Goal: Task Accomplishment & Management: Use online tool/utility

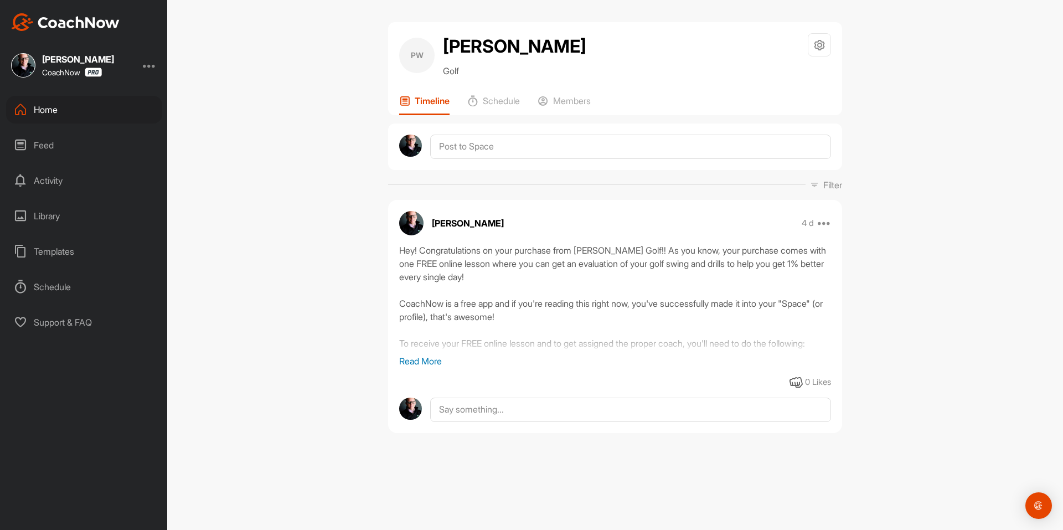
click at [103, 111] on div "Home" at bounding box center [84, 110] width 156 height 28
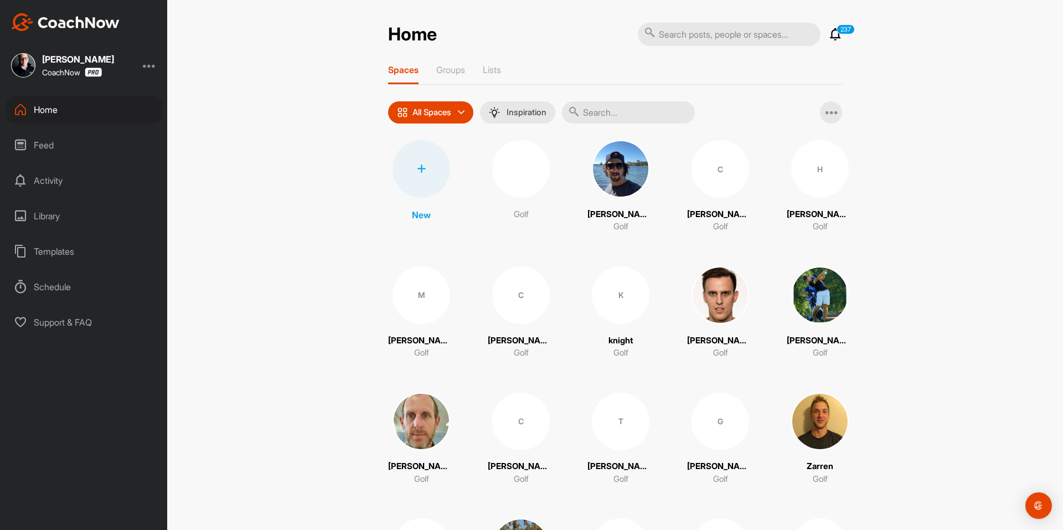
click at [422, 162] on div at bounding box center [422, 169] width 58 height 58
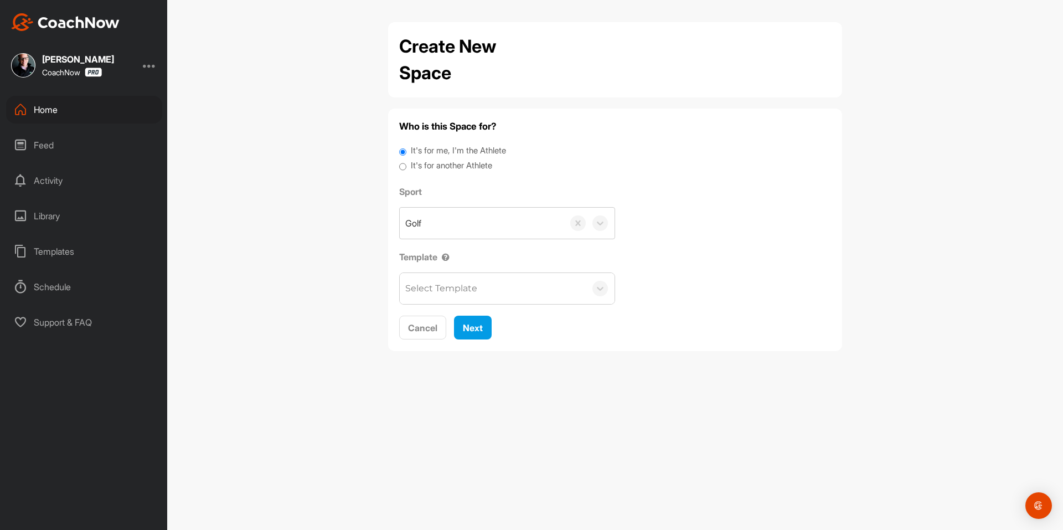
click at [435, 160] on label "It's for another Athlete" at bounding box center [451, 165] width 81 height 13
click at [406, 160] on input "It's for another Athlete" at bounding box center [402, 166] width 7 height 15
radio input "true"
click at [434, 166] on label "It's for another Athlete" at bounding box center [451, 165] width 81 height 13
click at [406, 166] on input "It's for another Athlete" at bounding box center [402, 166] width 7 height 15
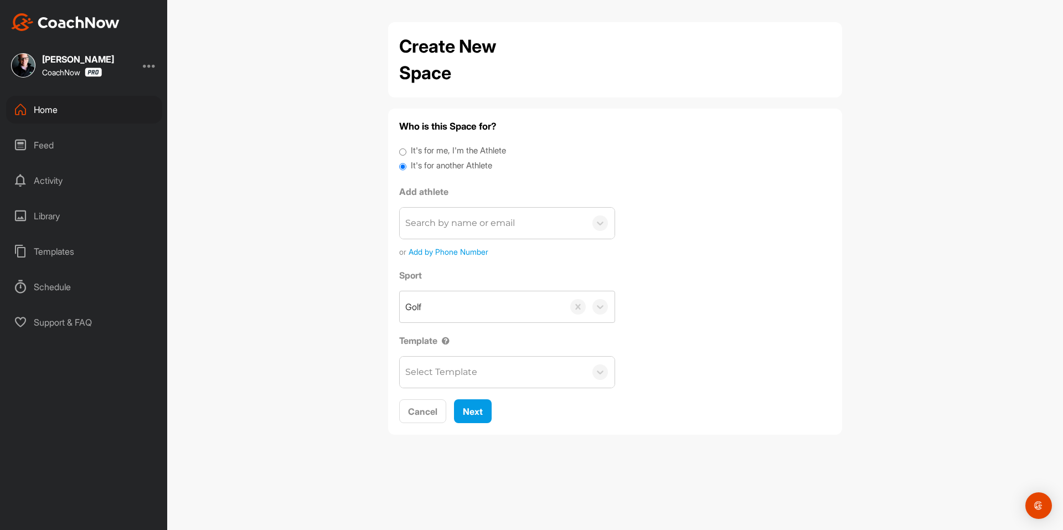
click at [444, 217] on div "Search by name or email" at bounding box center [460, 223] width 110 height 13
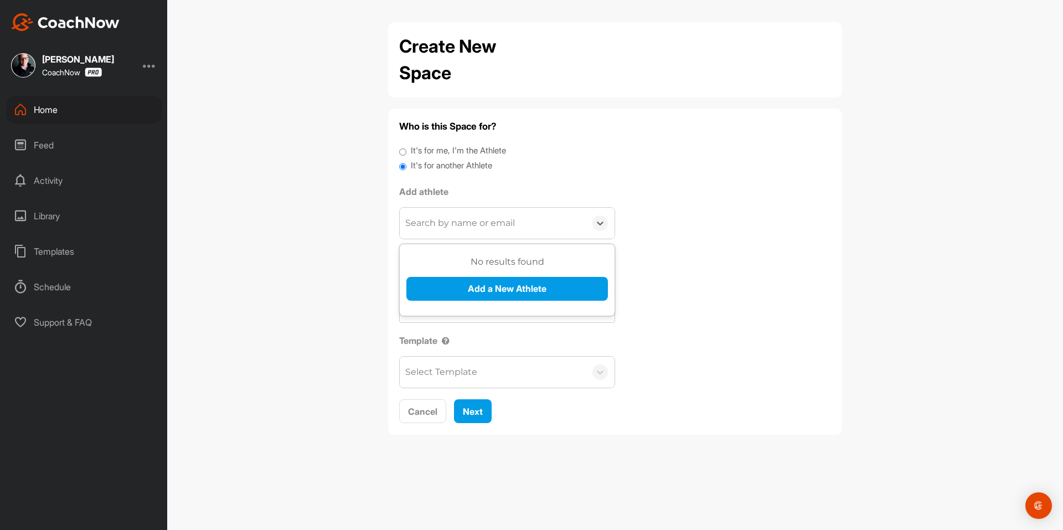
paste input "[EMAIL_ADDRESS][DOMAIN_NAME]"
type input "[EMAIL_ADDRESS][DOMAIN_NAME]"
click at [462, 282] on button "Add a New Athlete" at bounding box center [507, 289] width 202 height 24
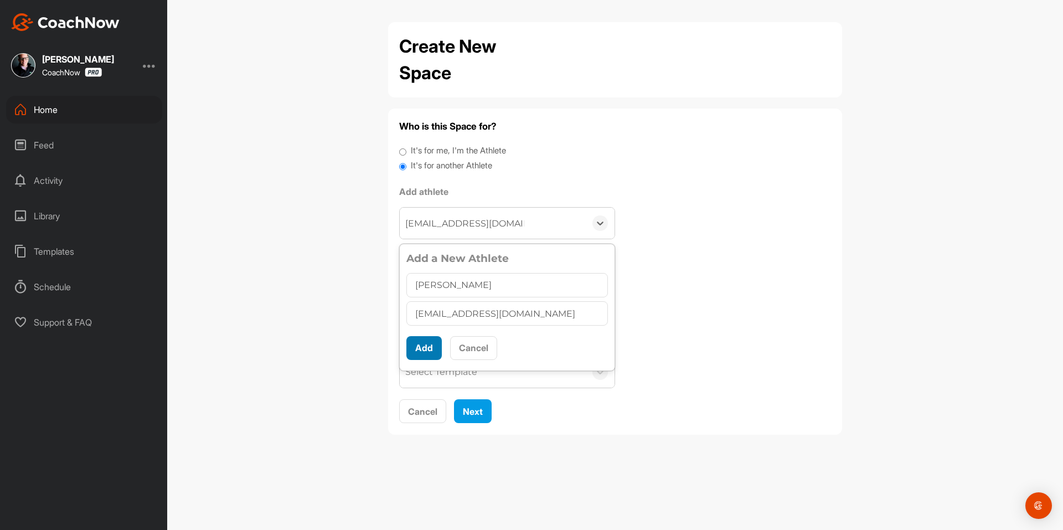
type input "[PERSON_NAME]"
click at [426, 349] on button "Add" at bounding box center [423, 348] width 35 height 24
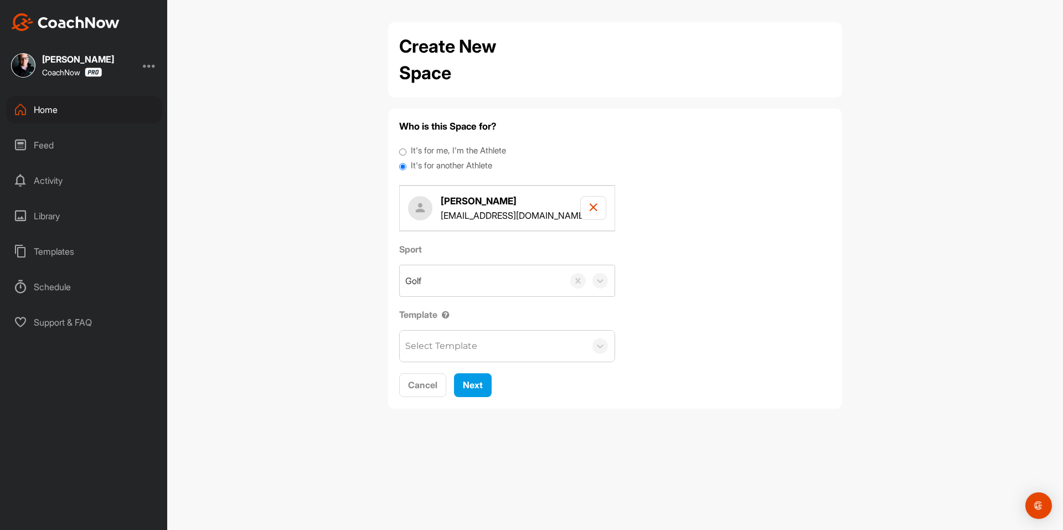
click at [448, 348] on div "Select Template" at bounding box center [441, 345] width 72 height 13
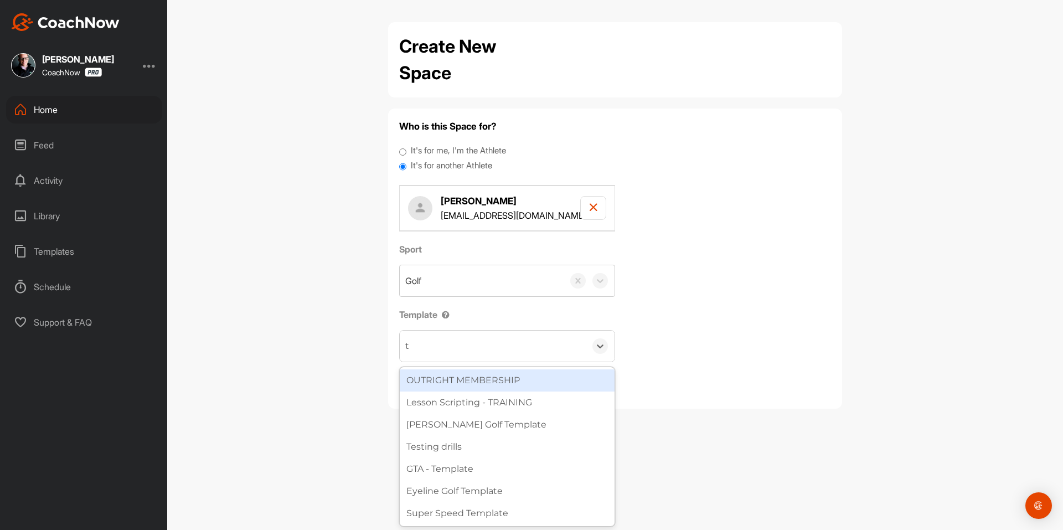
type input "to"
click at [464, 383] on div "Tour Aim" at bounding box center [507, 380] width 215 height 22
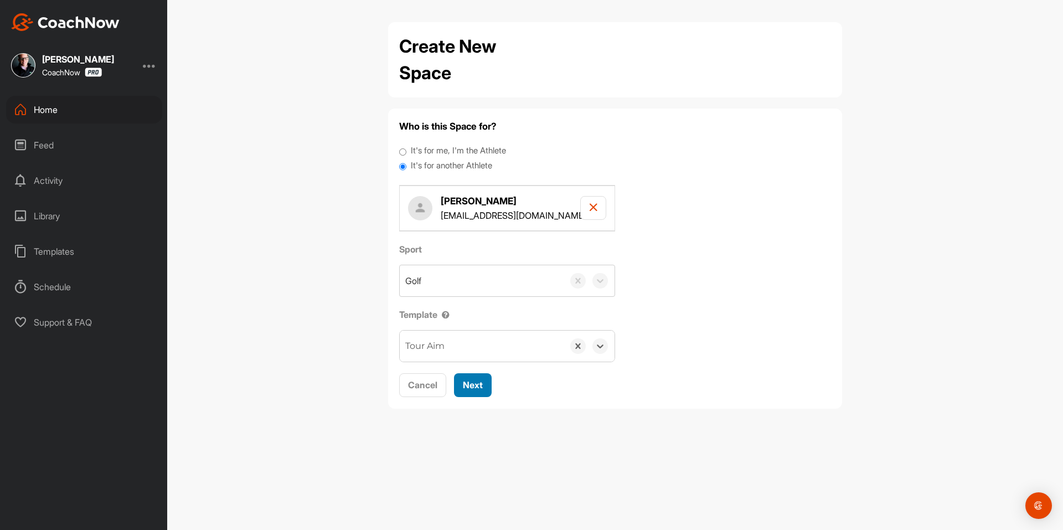
click at [467, 383] on span "Next" at bounding box center [473, 384] width 20 height 11
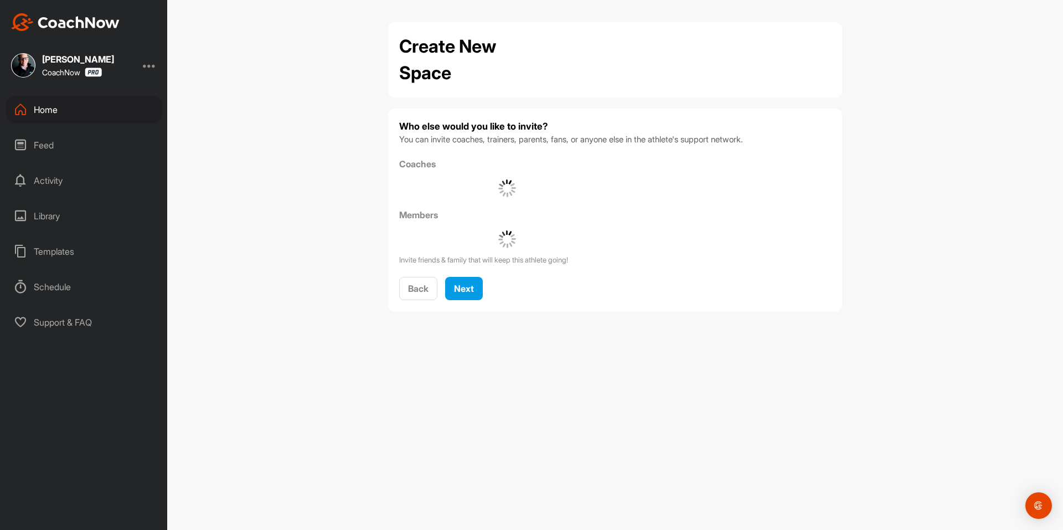
click at [461, 275] on div "Who else would you like to invite? You can invite coaches, trainers, parents, f…" at bounding box center [615, 210] width 432 height 181
click at [468, 282] on div "Next" at bounding box center [464, 288] width 20 height 13
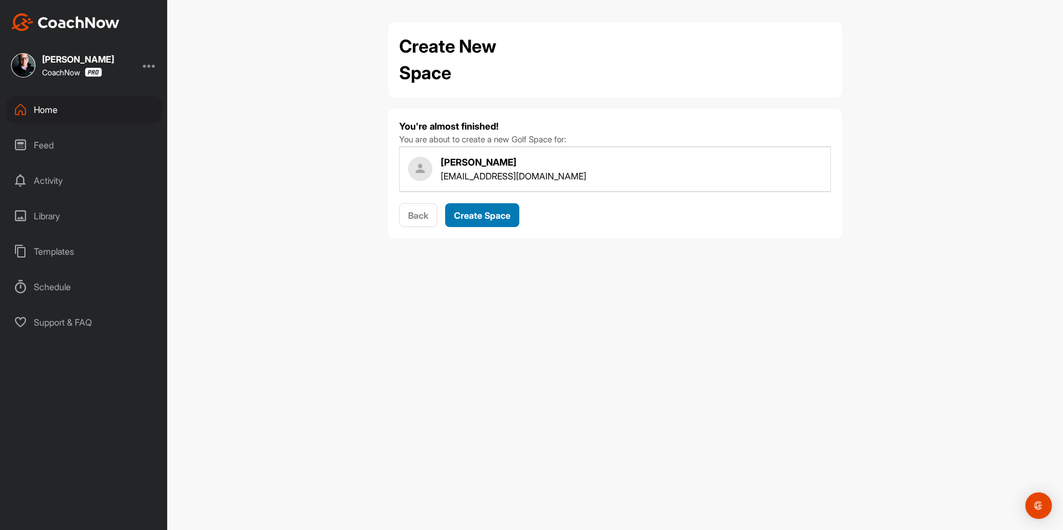
click at [488, 211] on span "Create Space" at bounding box center [482, 215] width 56 height 11
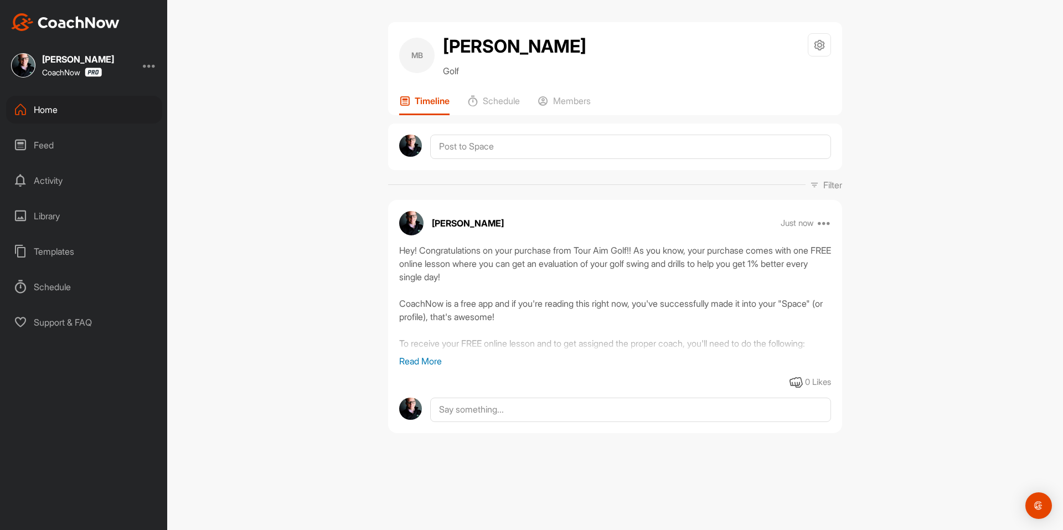
click at [64, 125] on div "Home Feed Activity Library Templates Schedule Support & FAQ" at bounding box center [83, 216] width 167 height 240
click at [70, 109] on div "Home" at bounding box center [84, 110] width 156 height 28
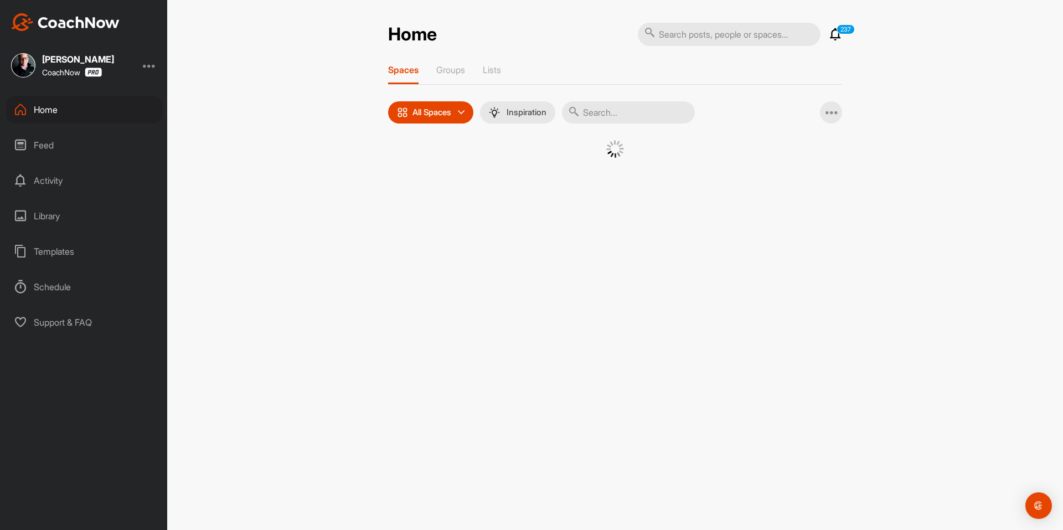
click at [397, 155] on div at bounding box center [615, 162] width 454 height 45
click at [417, 162] on div at bounding box center [615, 157] width 399 height 34
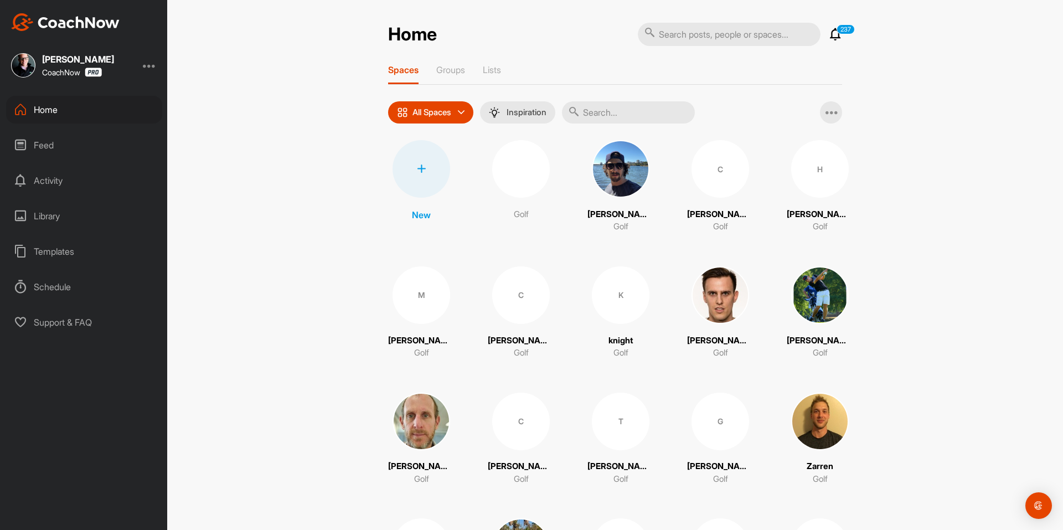
click at [417, 162] on div at bounding box center [422, 169] width 58 height 58
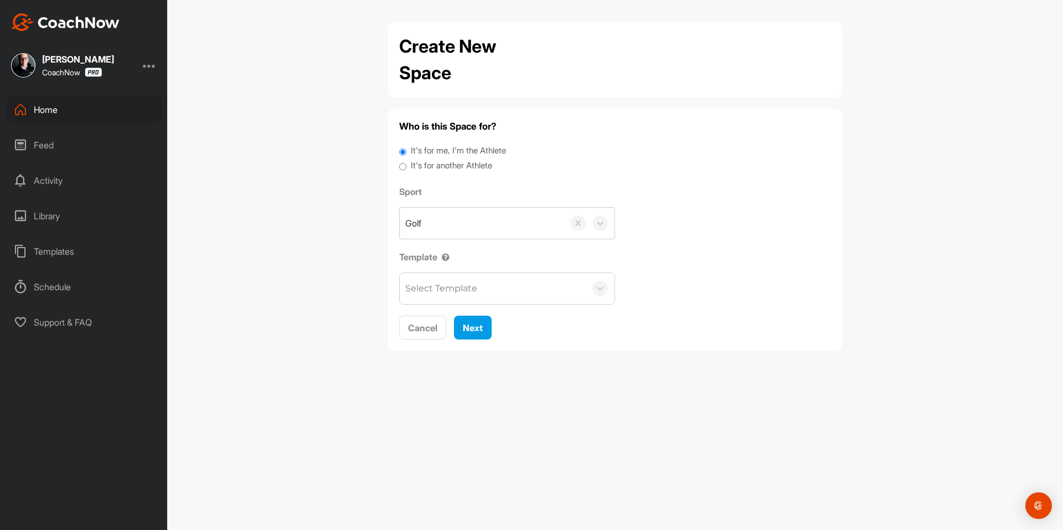
click at [423, 161] on label "It's for another Athlete" at bounding box center [451, 165] width 81 height 13
click at [406, 161] on input "It's for another Athlete" at bounding box center [402, 166] width 7 height 15
radio input "true"
click at [427, 167] on label "It's for another Athlete" at bounding box center [451, 165] width 81 height 13
click at [406, 167] on input "It's for another Athlete" at bounding box center [402, 166] width 7 height 15
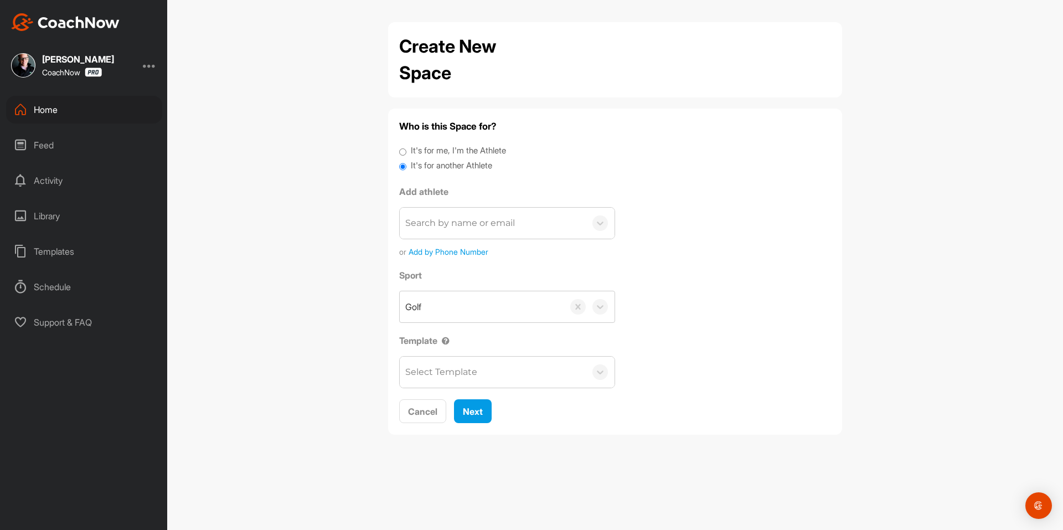
click at [451, 213] on div "Search by name or email" at bounding box center [493, 223] width 186 height 31
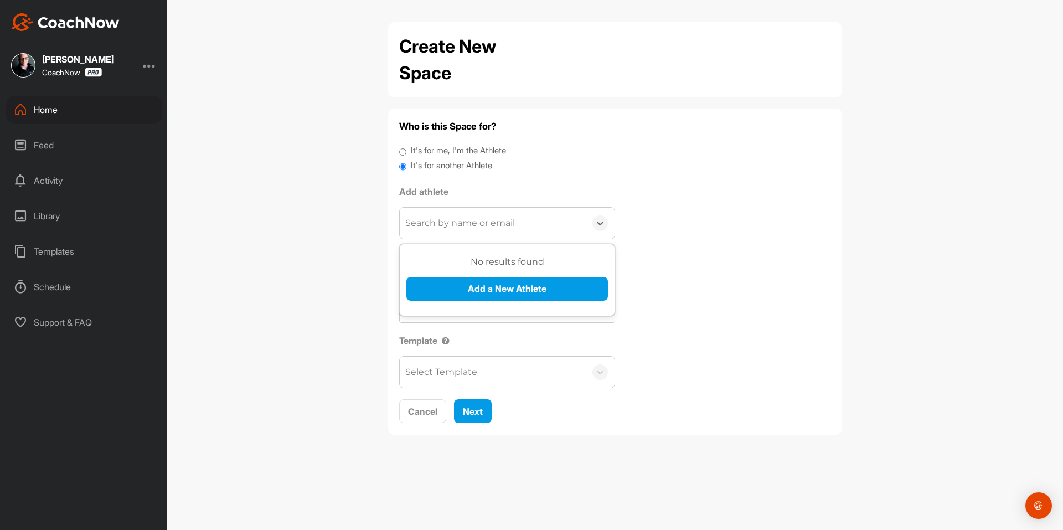
paste input "[EMAIL_ADDRESS][DOMAIN_NAME]"
type input "[EMAIL_ADDRESS][DOMAIN_NAME]"
click at [472, 291] on button "Add a New Athlete" at bounding box center [507, 289] width 202 height 24
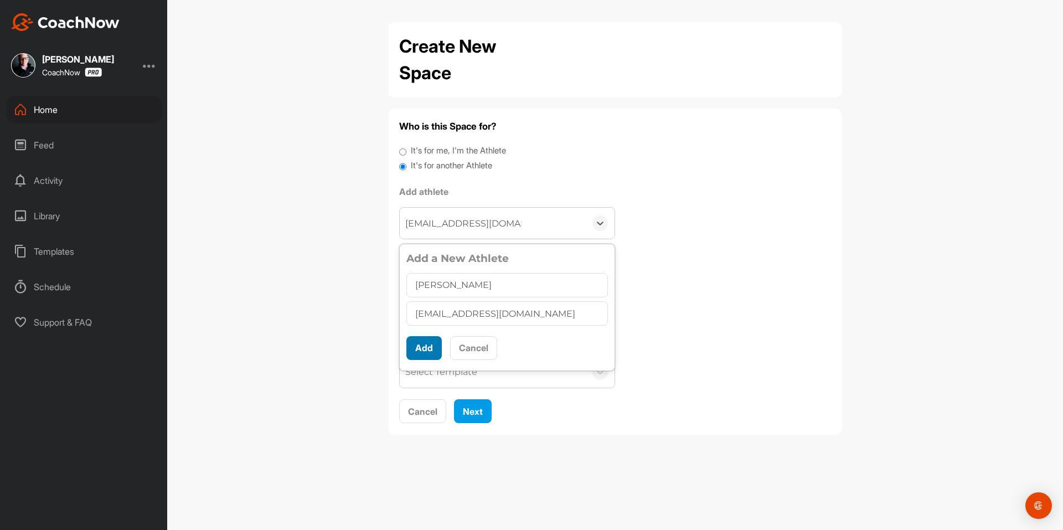
type input "[PERSON_NAME]"
click at [431, 356] on button "Add" at bounding box center [423, 348] width 35 height 24
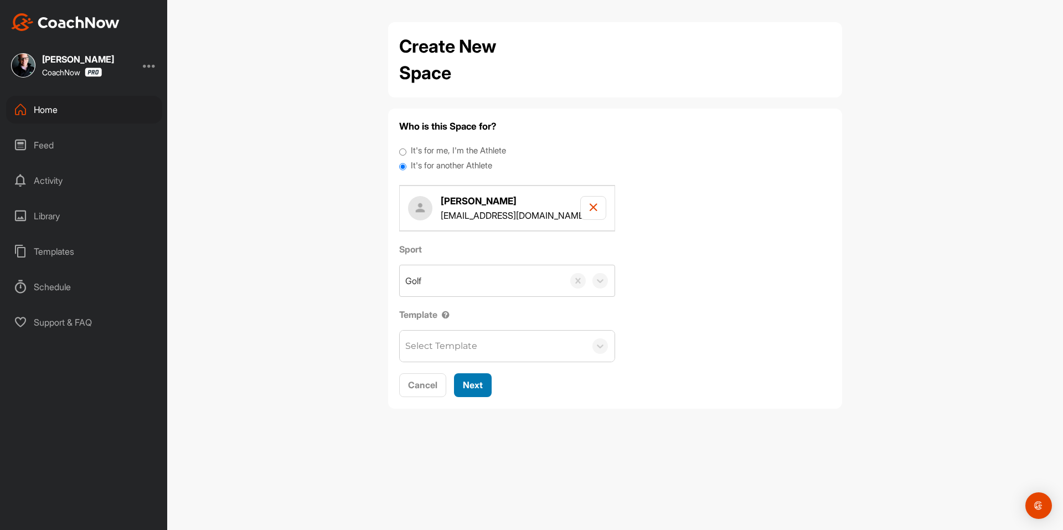
drag, startPoint x: 471, startPoint y: 378, endPoint x: 470, endPoint y: 370, distance: 8.4
click at [473, 374] on button "Next" at bounding box center [473, 385] width 38 height 24
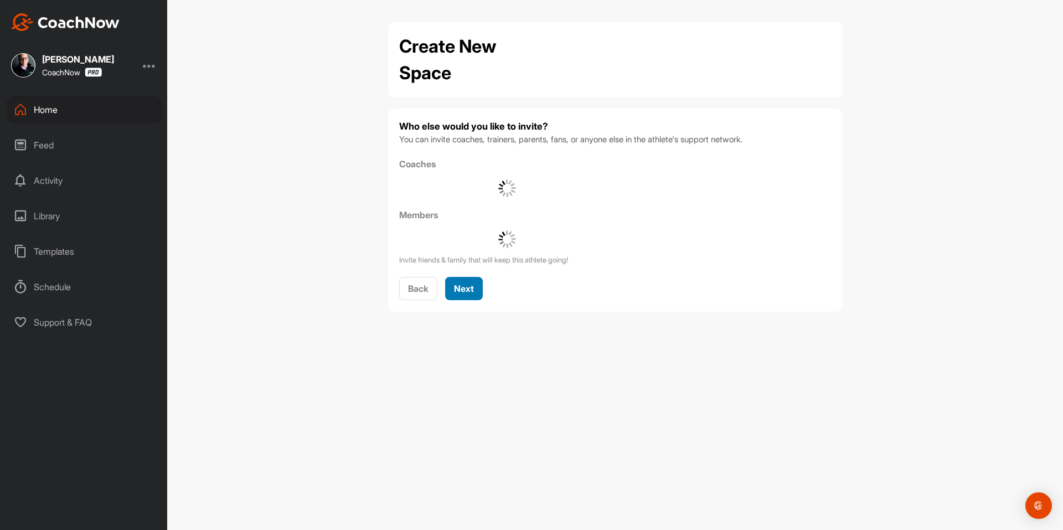
click at [480, 282] on button "Next" at bounding box center [464, 289] width 38 height 24
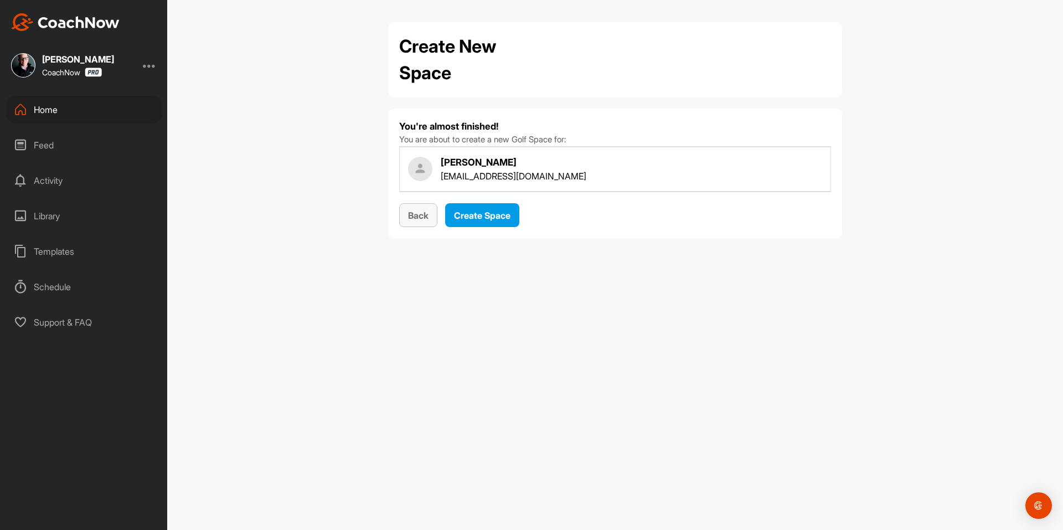
click at [420, 218] on span "Back" at bounding box center [418, 215] width 20 height 11
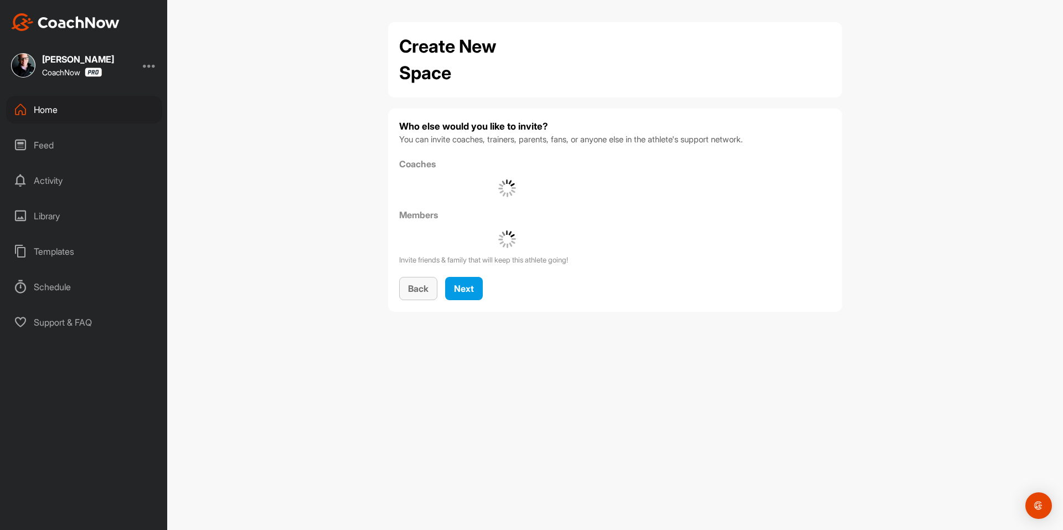
click at [430, 292] on button "Back" at bounding box center [418, 289] width 38 height 24
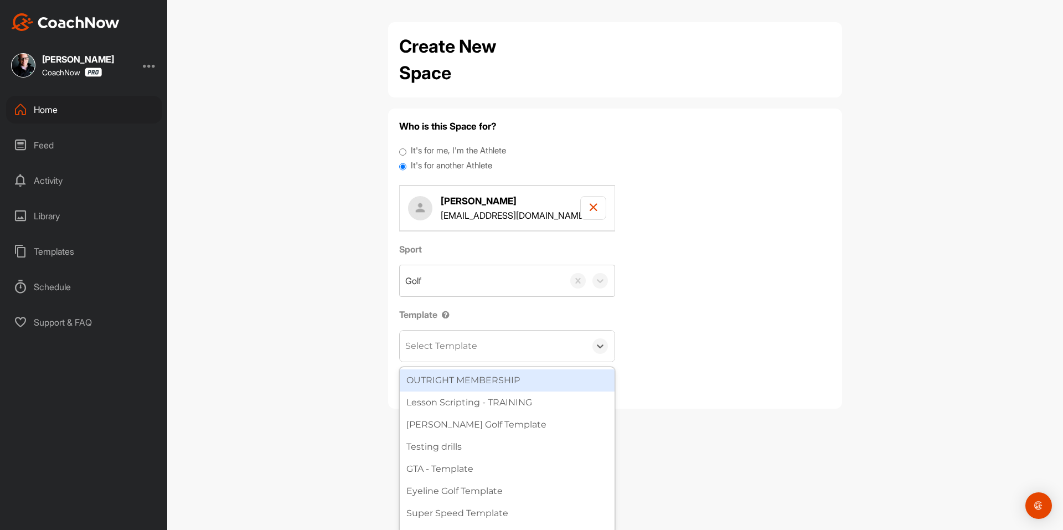
click at [451, 338] on div "Select Template" at bounding box center [493, 346] width 186 height 31
click at [450, 349] on div "Select Template" at bounding box center [441, 345] width 72 height 13
type input "to"
click at [449, 379] on div "Tour Aim" at bounding box center [507, 380] width 215 height 22
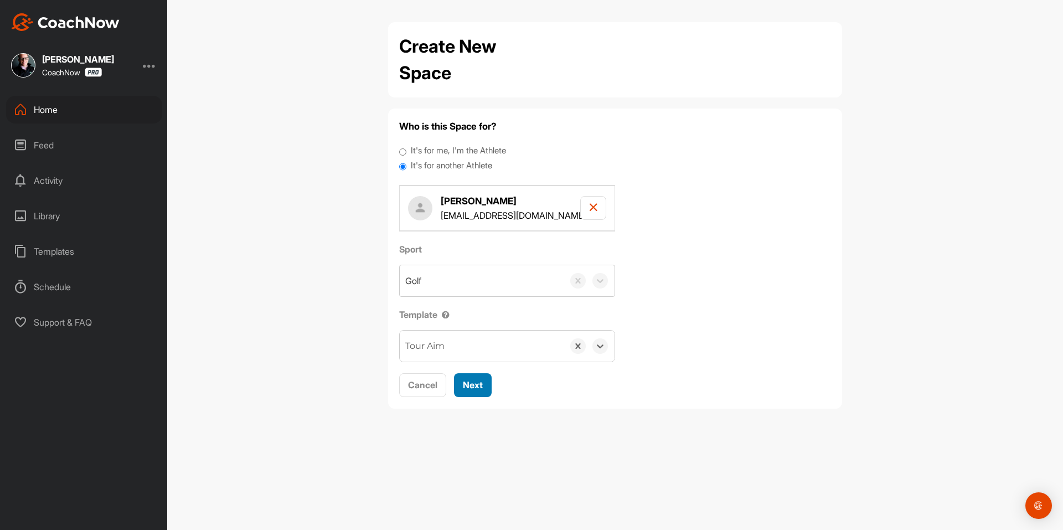
click at [470, 383] on span "Next" at bounding box center [473, 384] width 20 height 11
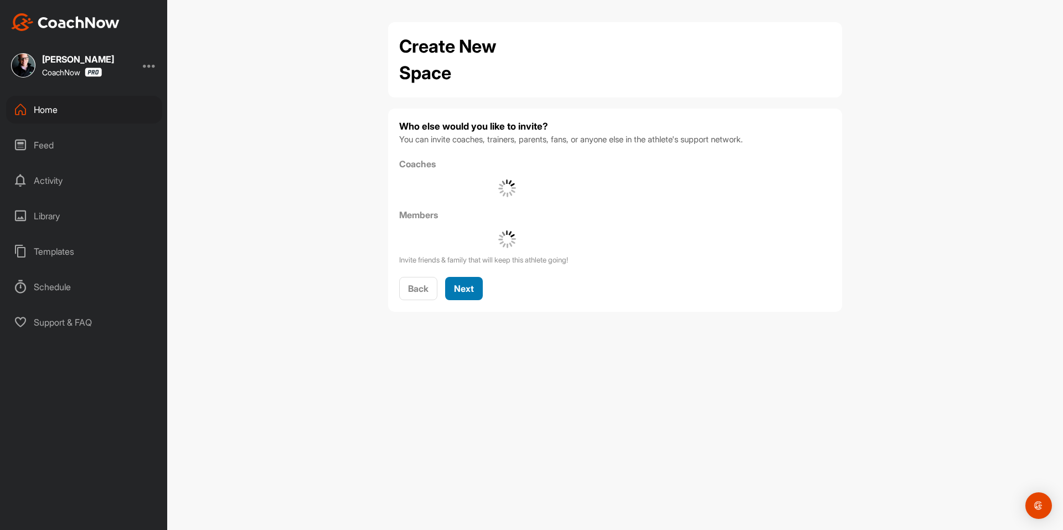
drag, startPoint x: 477, startPoint y: 290, endPoint x: 485, endPoint y: 272, distance: 19.3
click at [477, 290] on button "Next" at bounding box center [464, 289] width 38 height 24
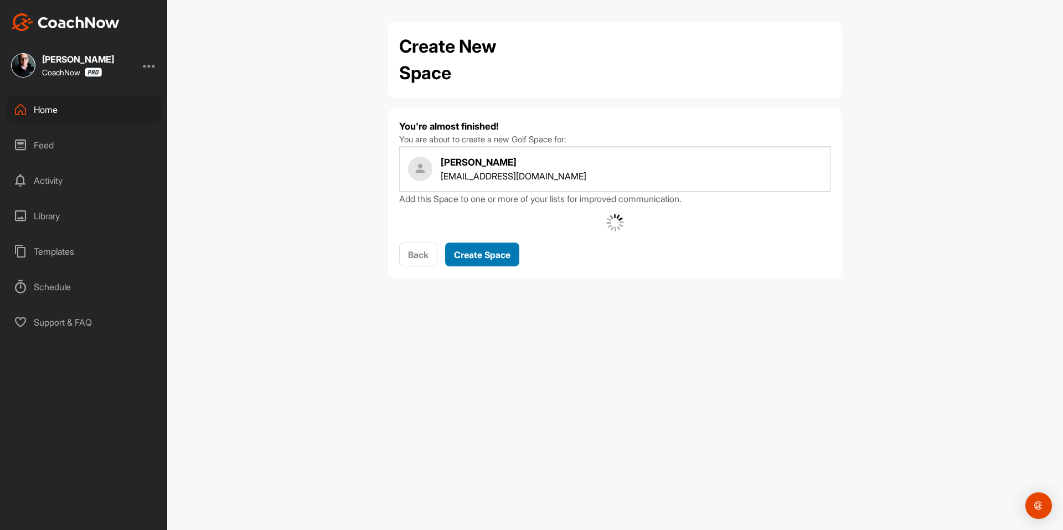
click at [499, 251] on span "Create Space" at bounding box center [482, 254] width 56 height 11
